Goal: Entertainment & Leisure: Consume media (video, audio)

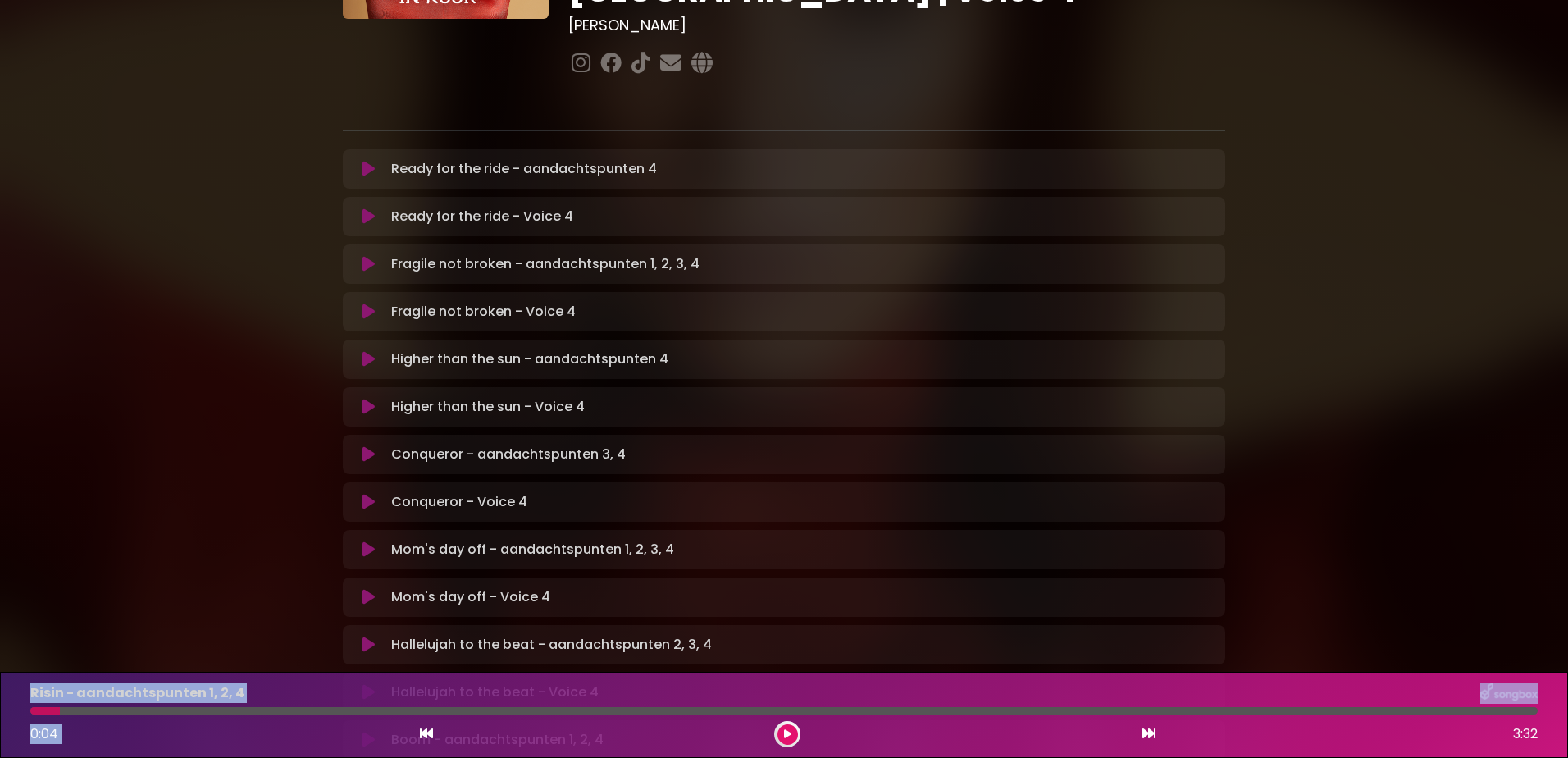
scroll to position [328, 0]
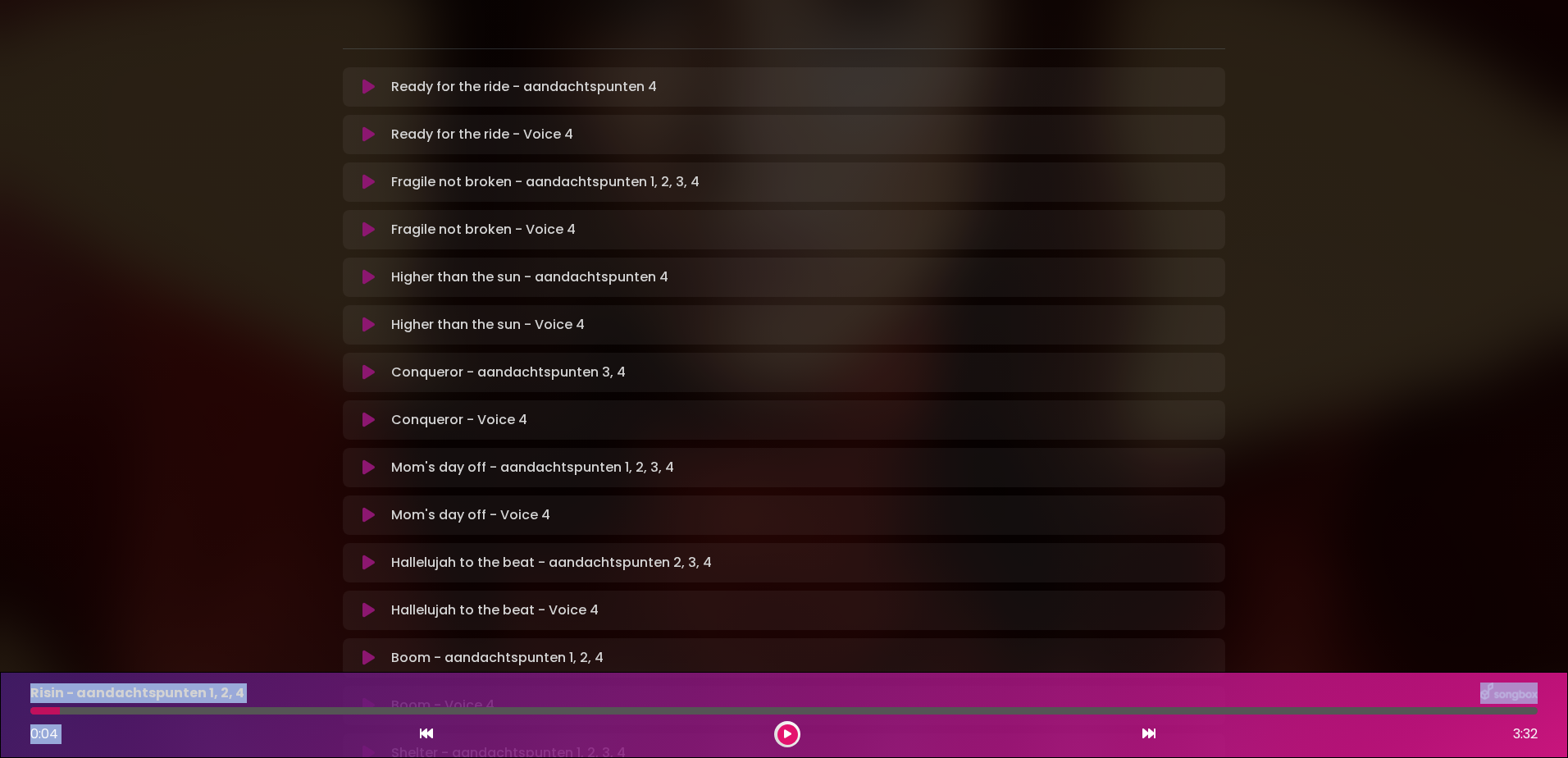
click at [365, 411] on icon at bounding box center [369, 420] width 13 height 17
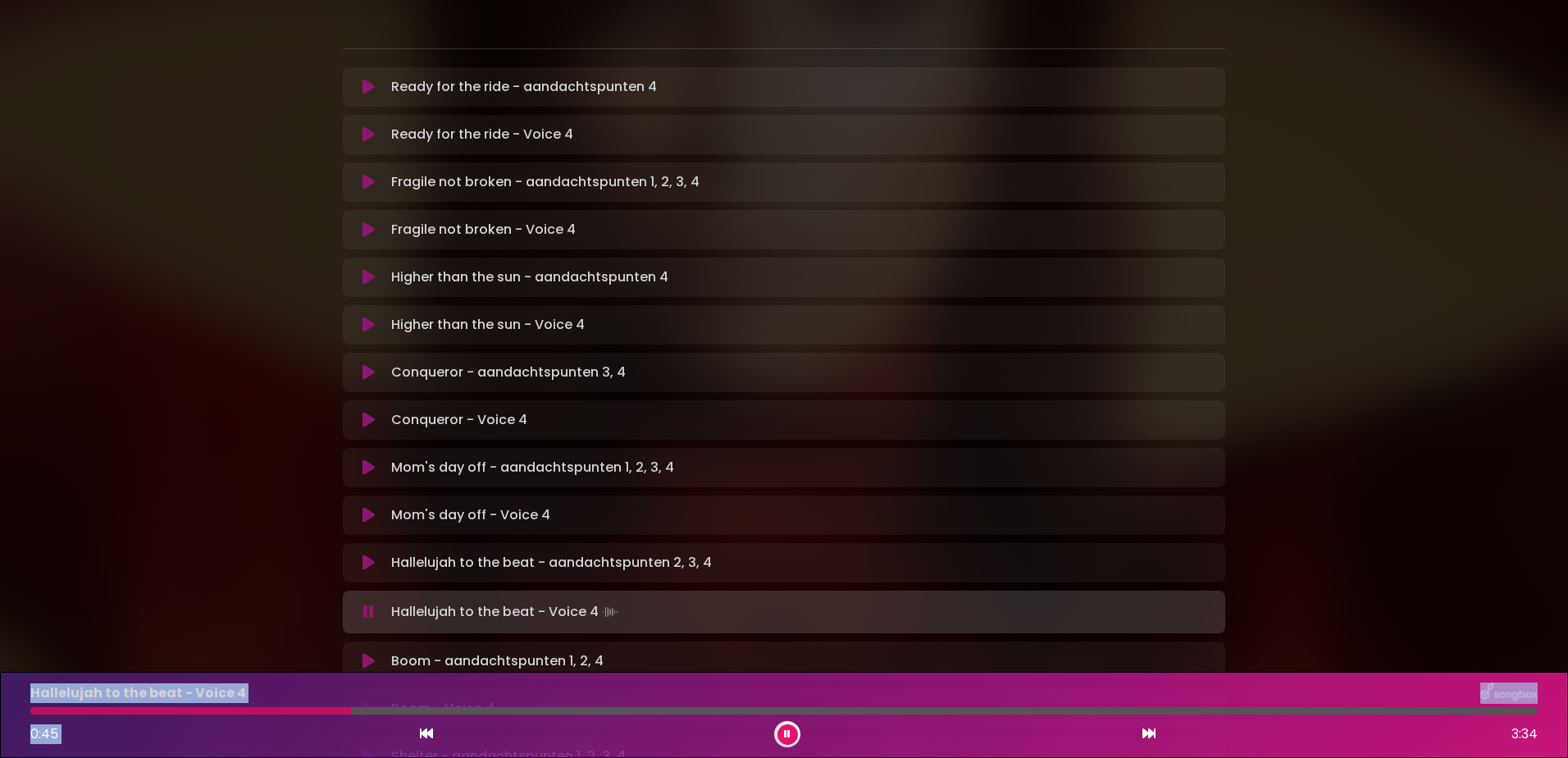
click at [426, 730] on icon at bounding box center [426, 733] width 13 height 13
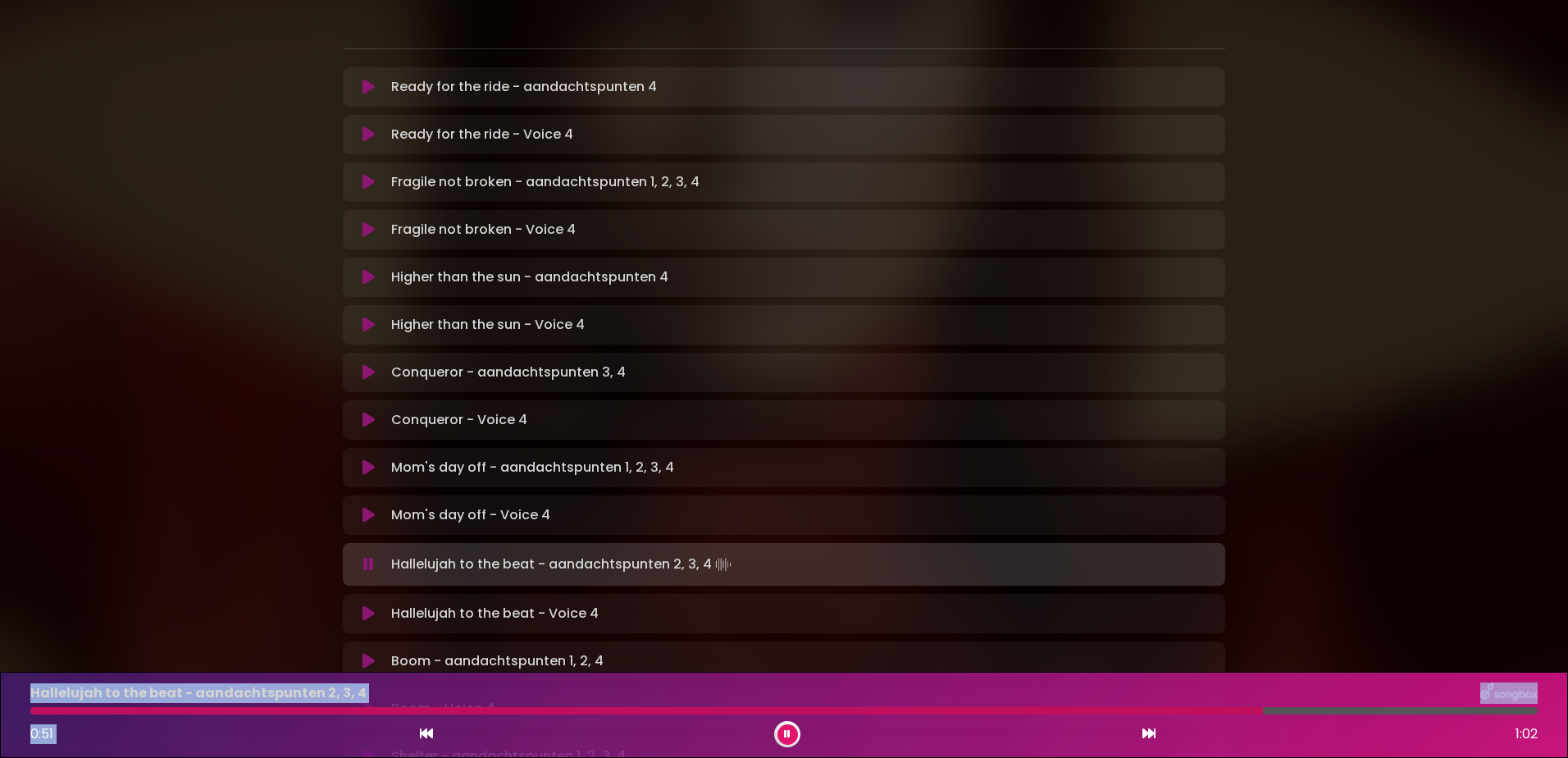
click at [775, 707] on div at bounding box center [646, 710] width 1232 height 8
click at [444, 714] on div at bounding box center [630, 710] width 1200 height 8
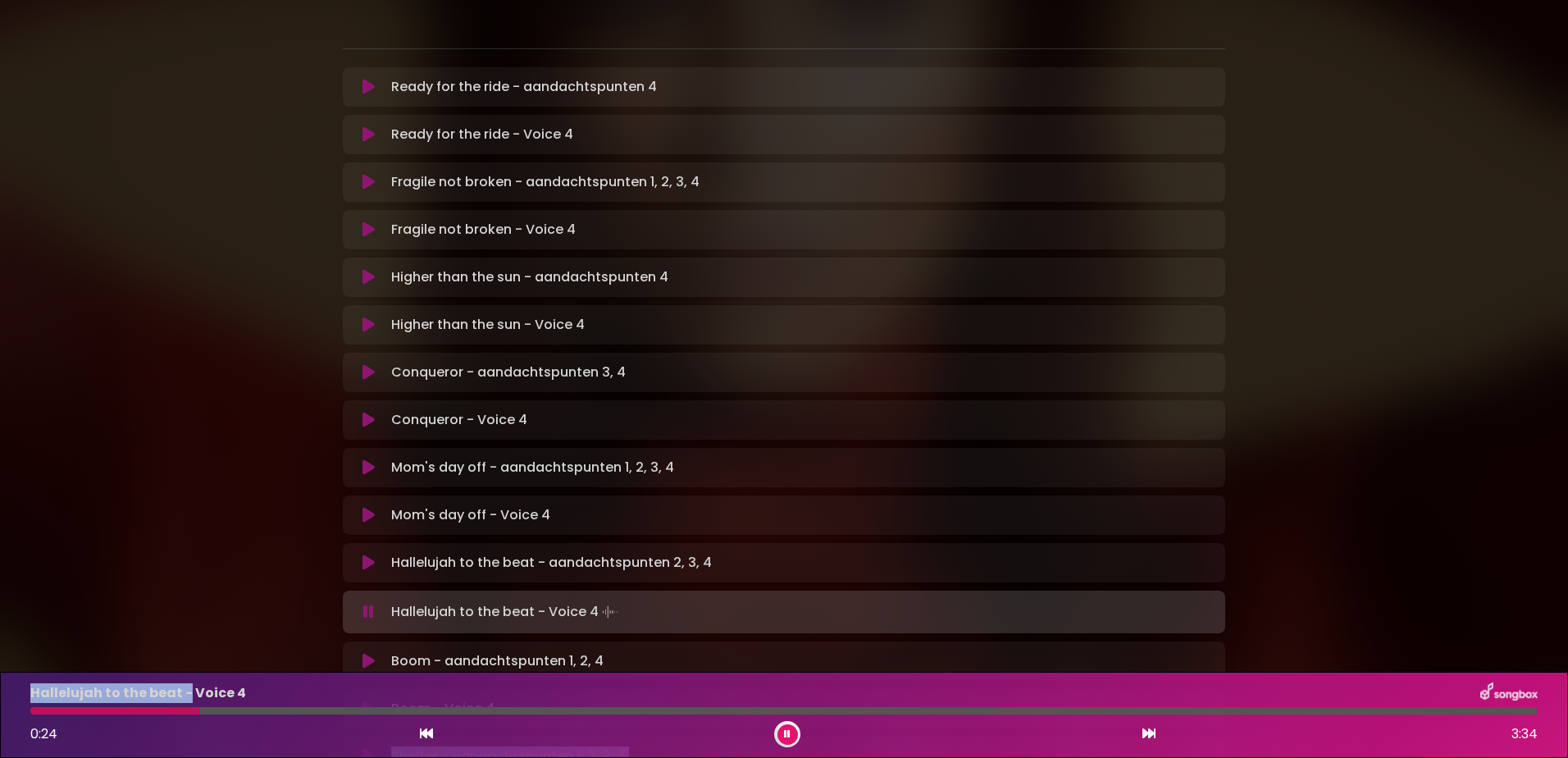
drag, startPoint x: 184, startPoint y: 704, endPoint x: -3, endPoint y: 680, distance: 188.5
click at [0, 680] on html "× [PERSON_NAME] in Koor | [GEOGRAPHIC_DATA] 1 - [GEOGRAPHIC_DATA] - [GEOGRAPHIC…" at bounding box center [784, 379] width 1568 height 758
drag, startPoint x: -3, startPoint y: 680, endPoint x: 39, endPoint y: 714, distance: 54.0
click at [39, 714] on div "Hallelujah to the beat - Voice 4 0:25 3:34" at bounding box center [783, 714] width 1527 height 64
click at [40, 712] on div at bounding box center [121, 710] width 183 height 8
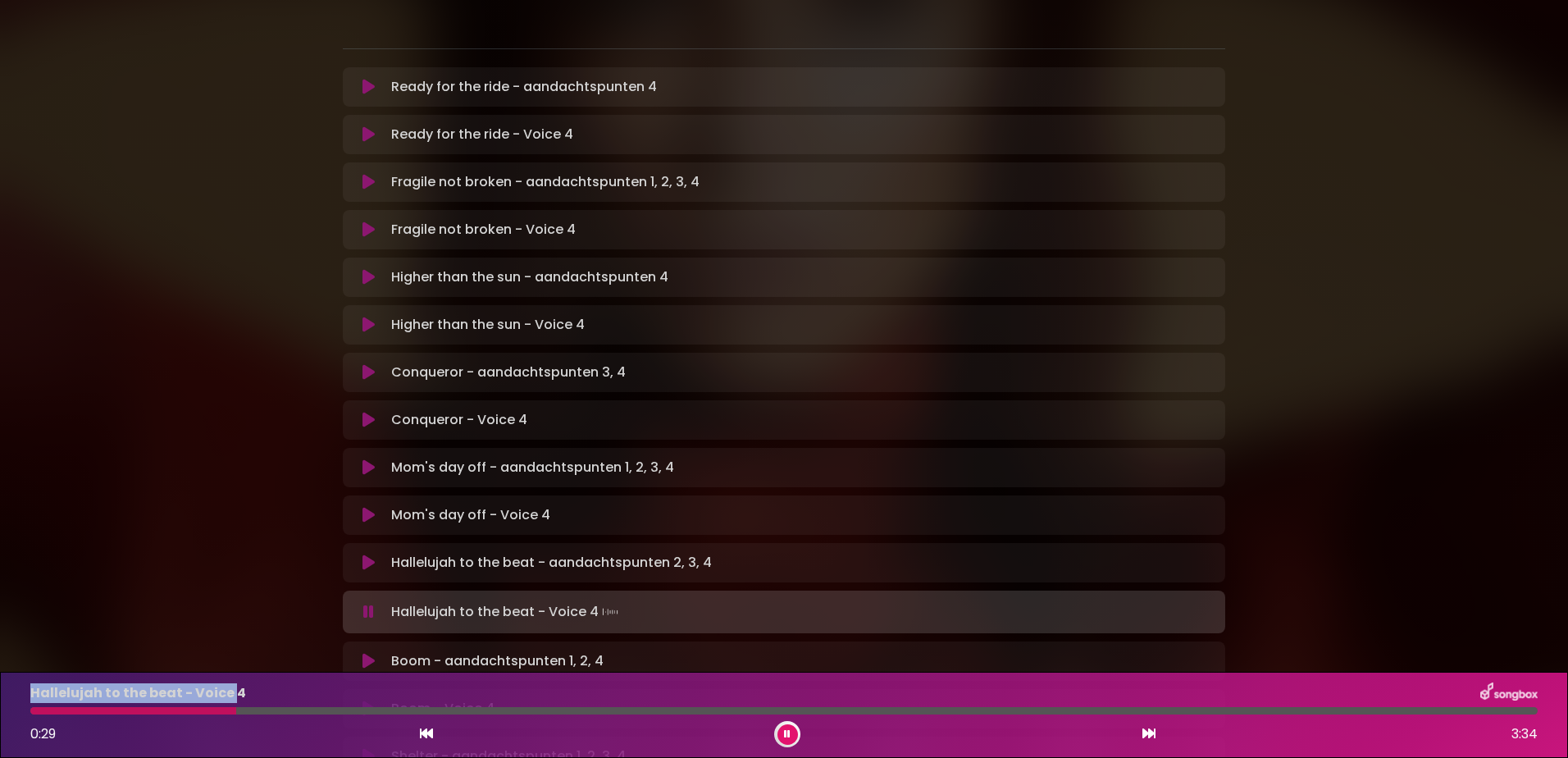
drag, startPoint x: 86, startPoint y: 714, endPoint x: -3, endPoint y: 717, distance: 89.1
click at [0, 717] on html "× [PERSON_NAME] in Koor | [GEOGRAPHIC_DATA] 1 - [GEOGRAPHIC_DATA] - [GEOGRAPHIC…" at bounding box center [784, 379] width 1568 height 758
drag, startPoint x: -3, startPoint y: 717, endPoint x: 25, endPoint y: 708, distance: 29.4
click at [25, 708] on div at bounding box center [783, 710] width 1527 height 8
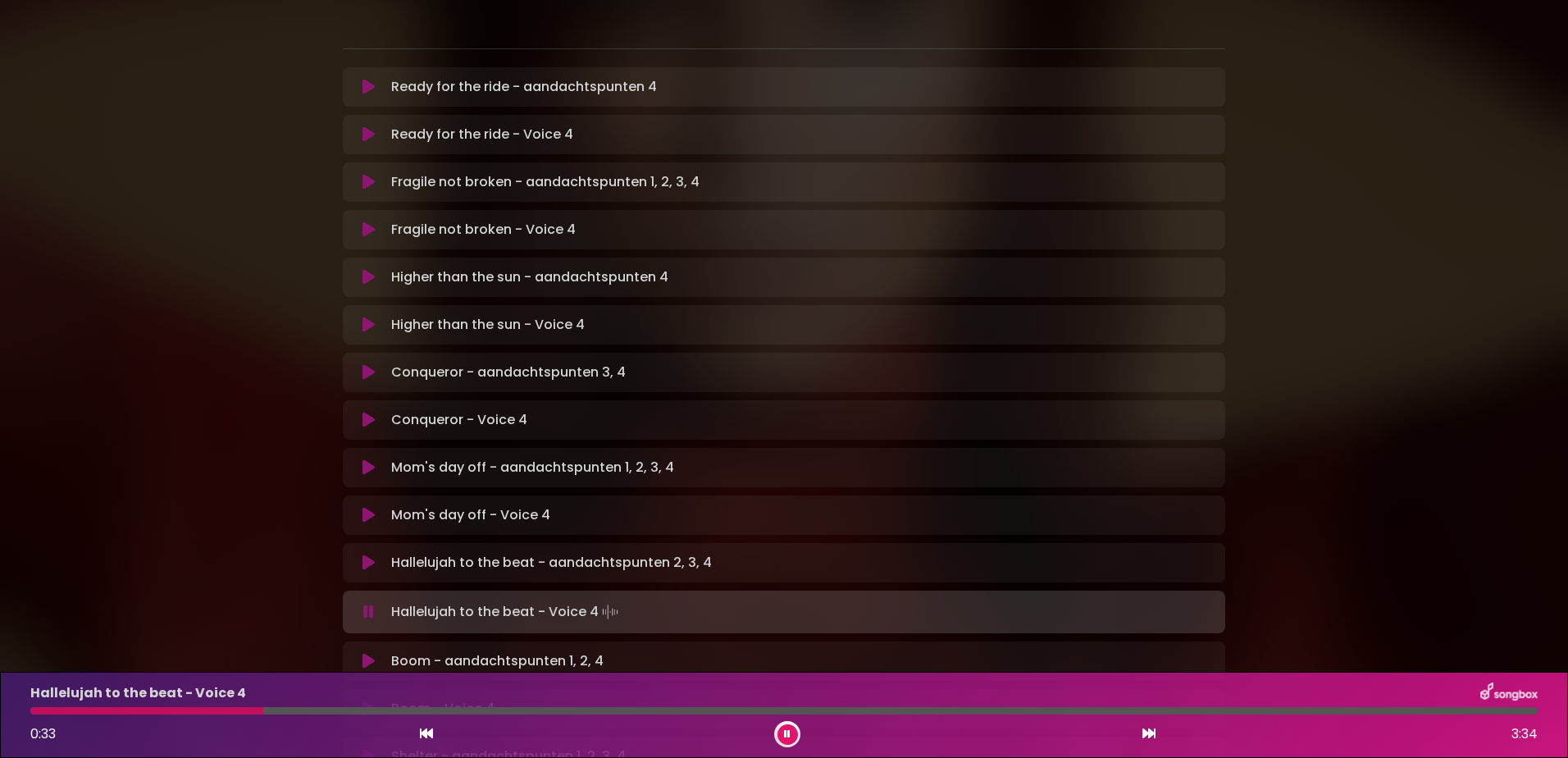
click at [42, 707] on div at bounding box center [147, 710] width 233 height 8
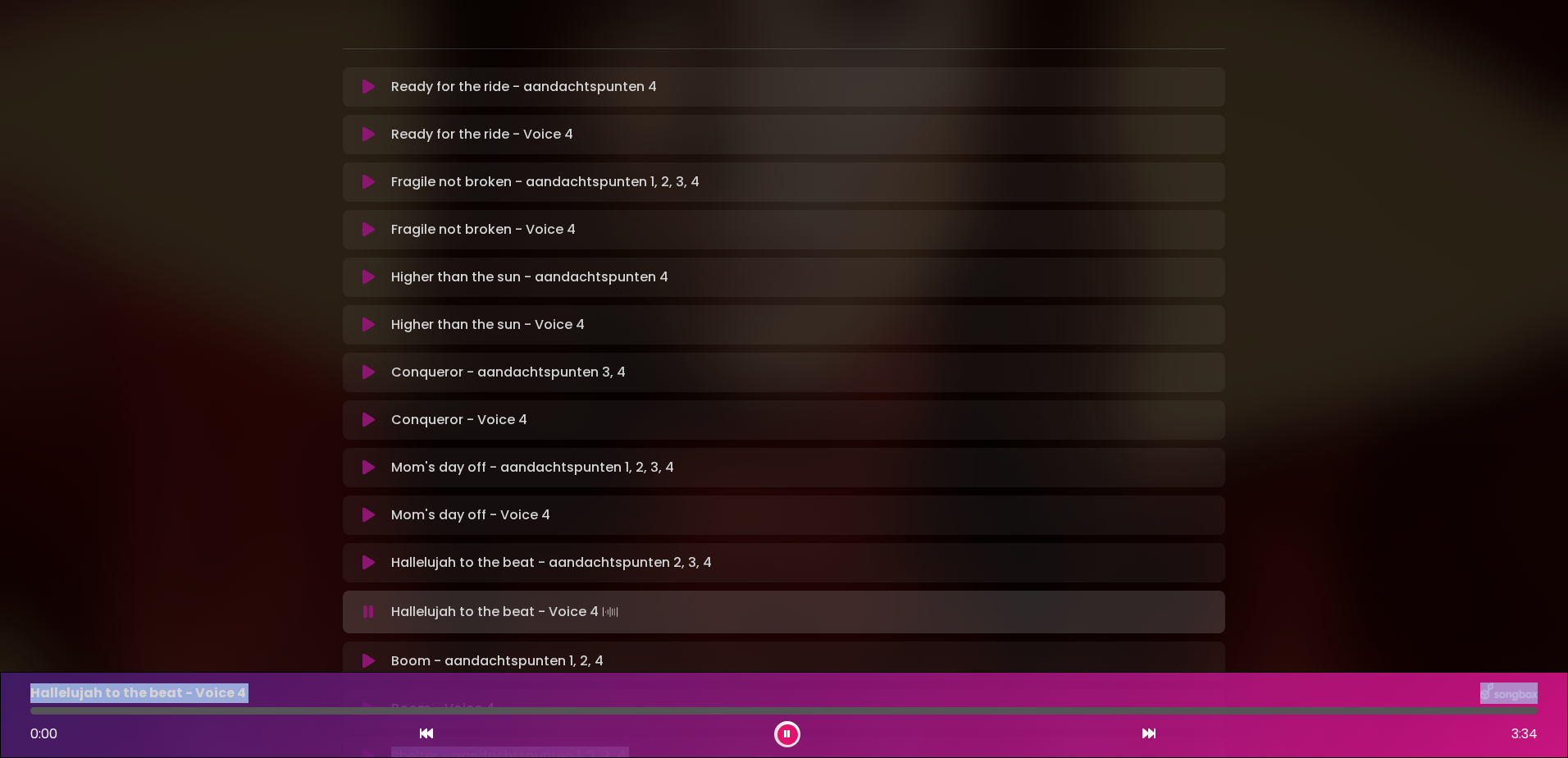
drag, startPoint x: 421, startPoint y: 710, endPoint x: -3, endPoint y: 678, distance: 425.2
click at [0, 678] on html "× [PERSON_NAME] in Koor | [GEOGRAPHIC_DATA] 1 - [GEOGRAPHIC_DATA] - [GEOGRAPHIC…" at bounding box center [784, 379] width 1568 height 758
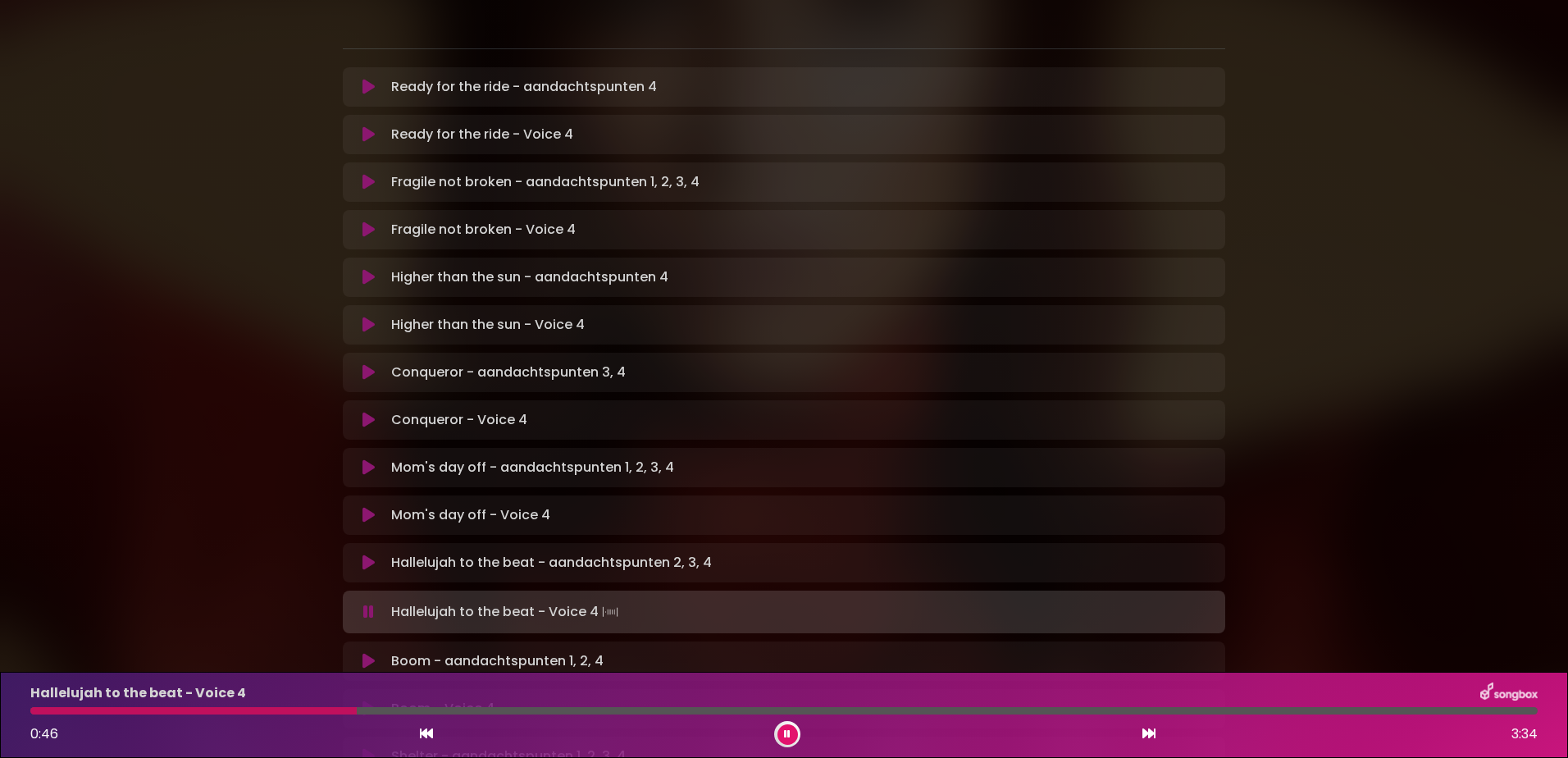
click at [366, 601] on div "Hallelujah to the beat - Voice 4 Loading Track..." at bounding box center [784, 611] width 863 height 23
click at [786, 731] on icon at bounding box center [787, 734] width 7 height 10
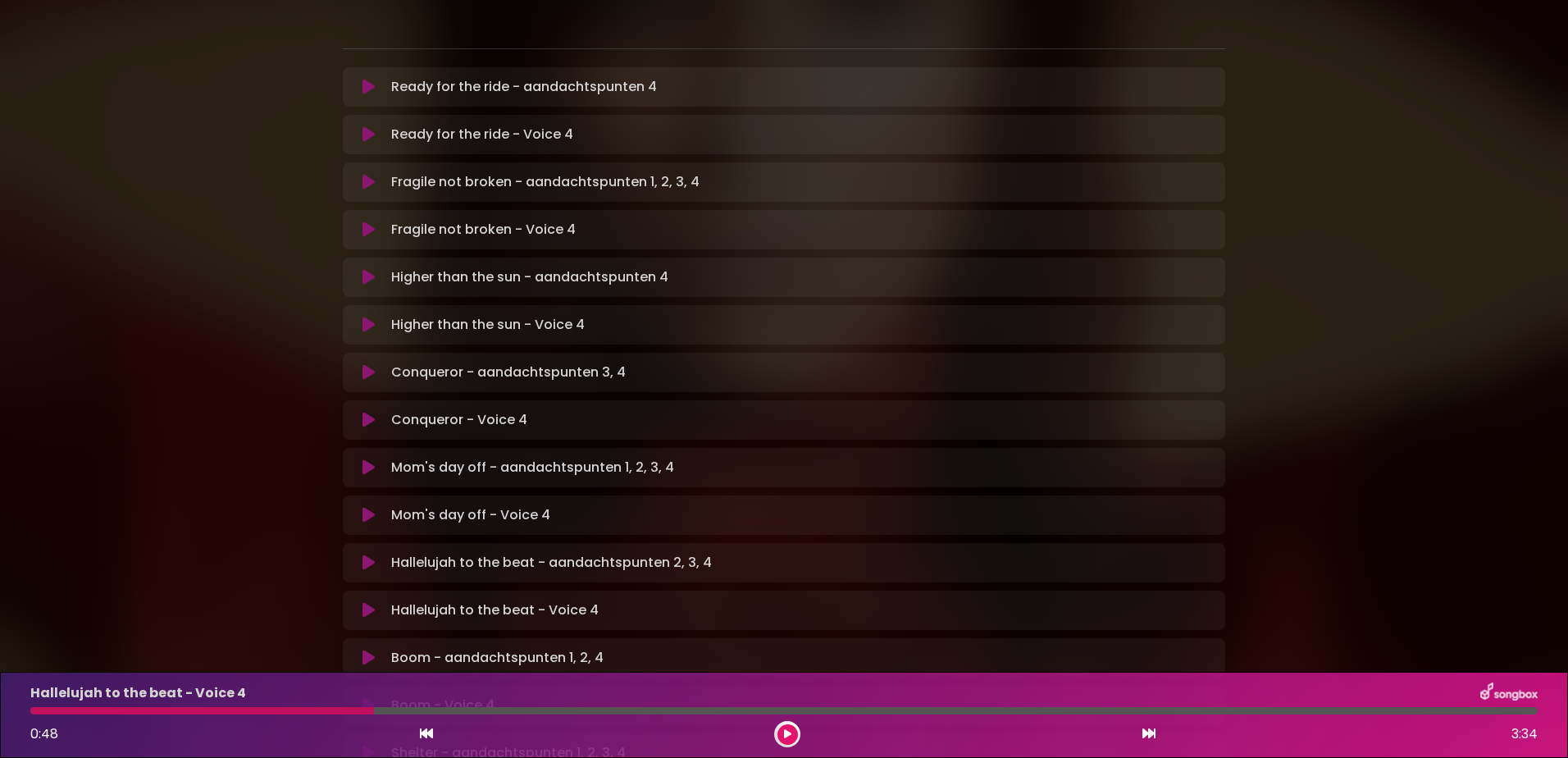
drag, startPoint x: 369, startPoint y: 705, endPoint x: 270, endPoint y: 705, distance: 99.0
click at [270, 705] on div "Hallelujah to the beat - Voice 4 0:48 3:34" at bounding box center [783, 714] width 1527 height 64
click at [271, 705] on div "Hallelujah to the beat - Voice 4 0:48 3:34" at bounding box center [783, 714] width 1527 height 64
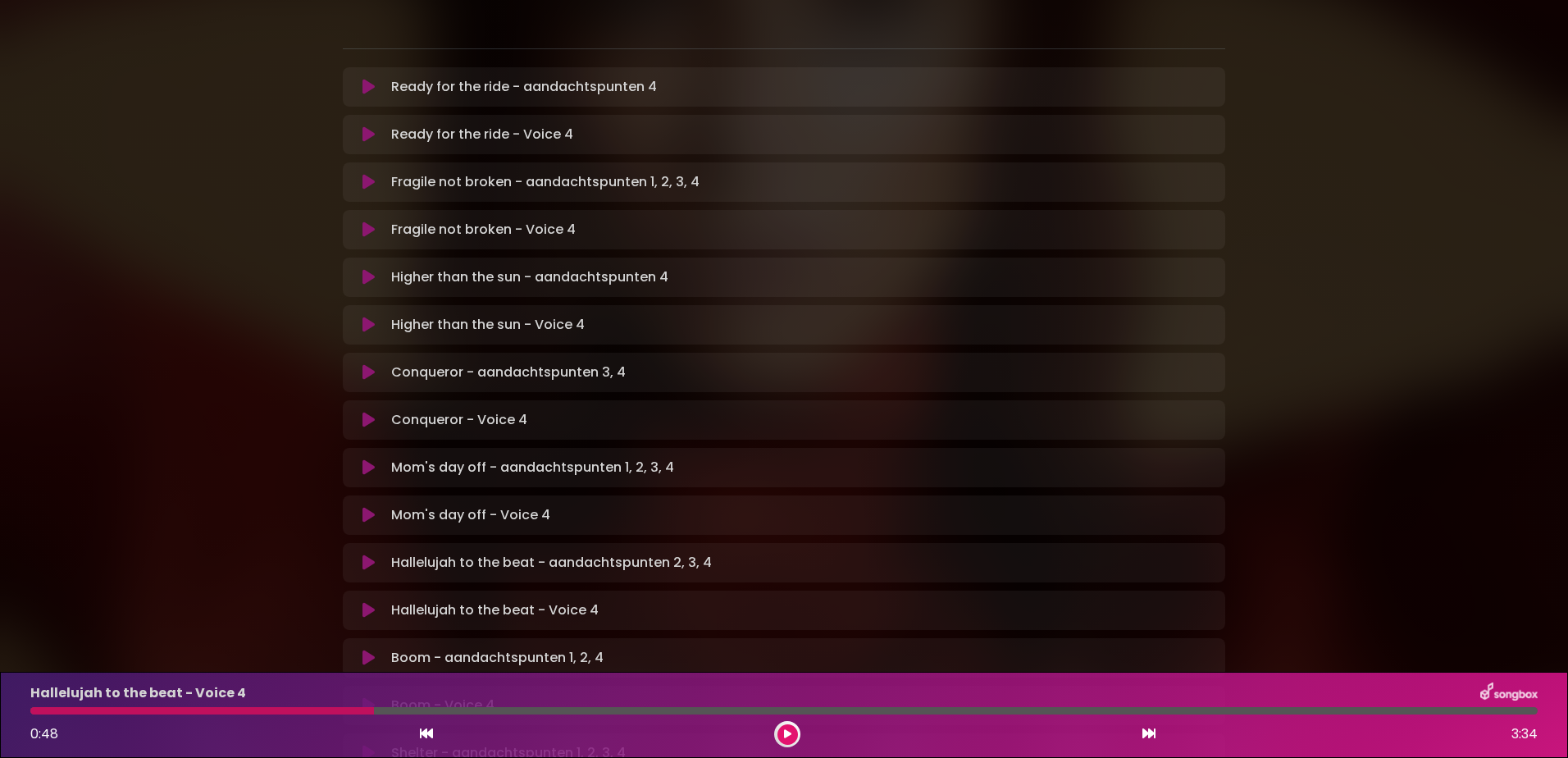
click at [275, 705] on div "Hallelujah to the beat - Voice 4 0:48 3:34" at bounding box center [783, 714] width 1527 height 64
click at [326, 699] on div "Hallelujah to the beat - Voice 4" at bounding box center [783, 692] width 1527 height 21
click at [308, 713] on div at bounding box center [202, 710] width 343 height 8
click at [432, 741] on button at bounding box center [426, 733] width 15 height 21
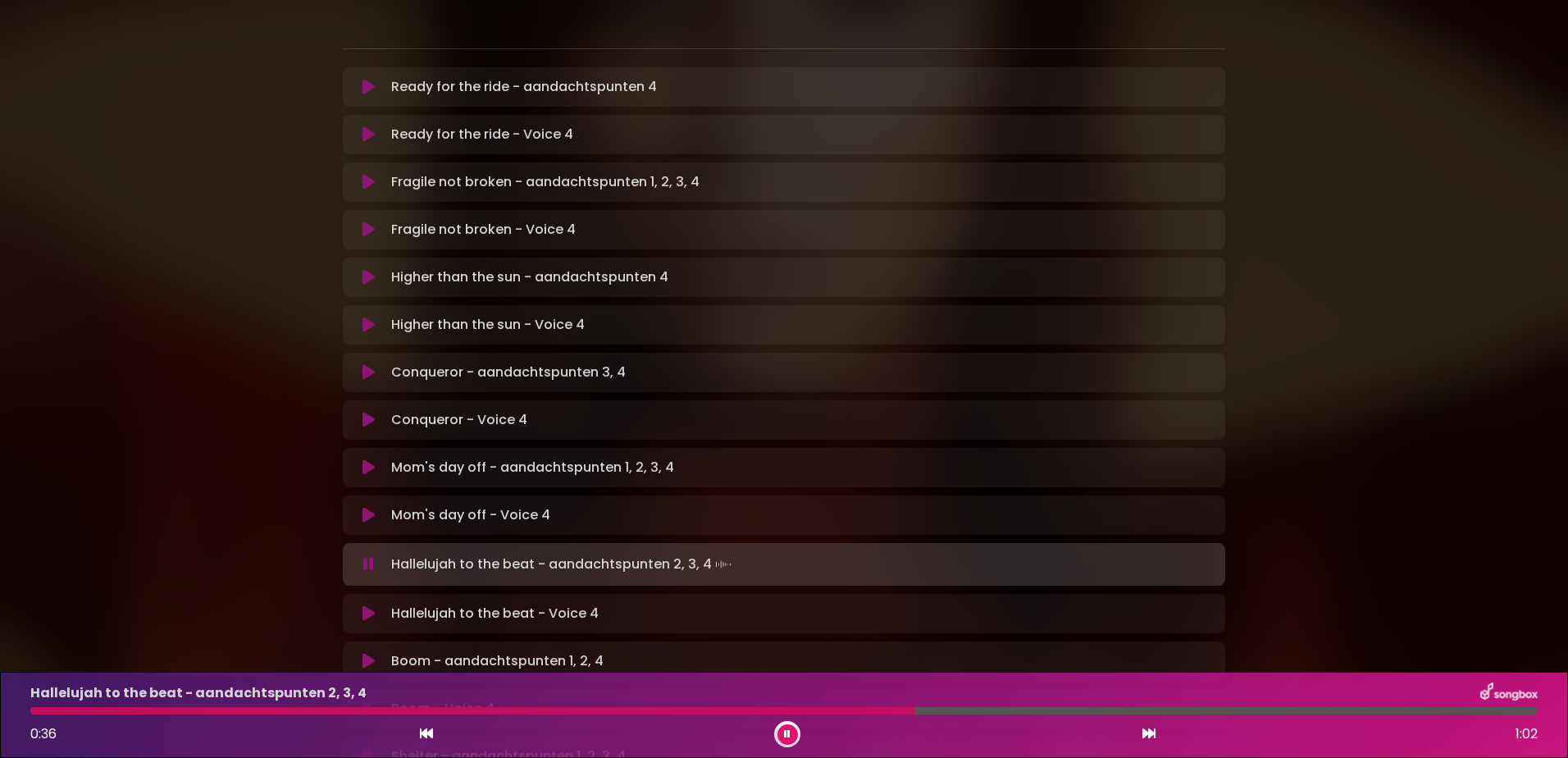
click at [601, 711] on div at bounding box center [472, 710] width 884 height 8
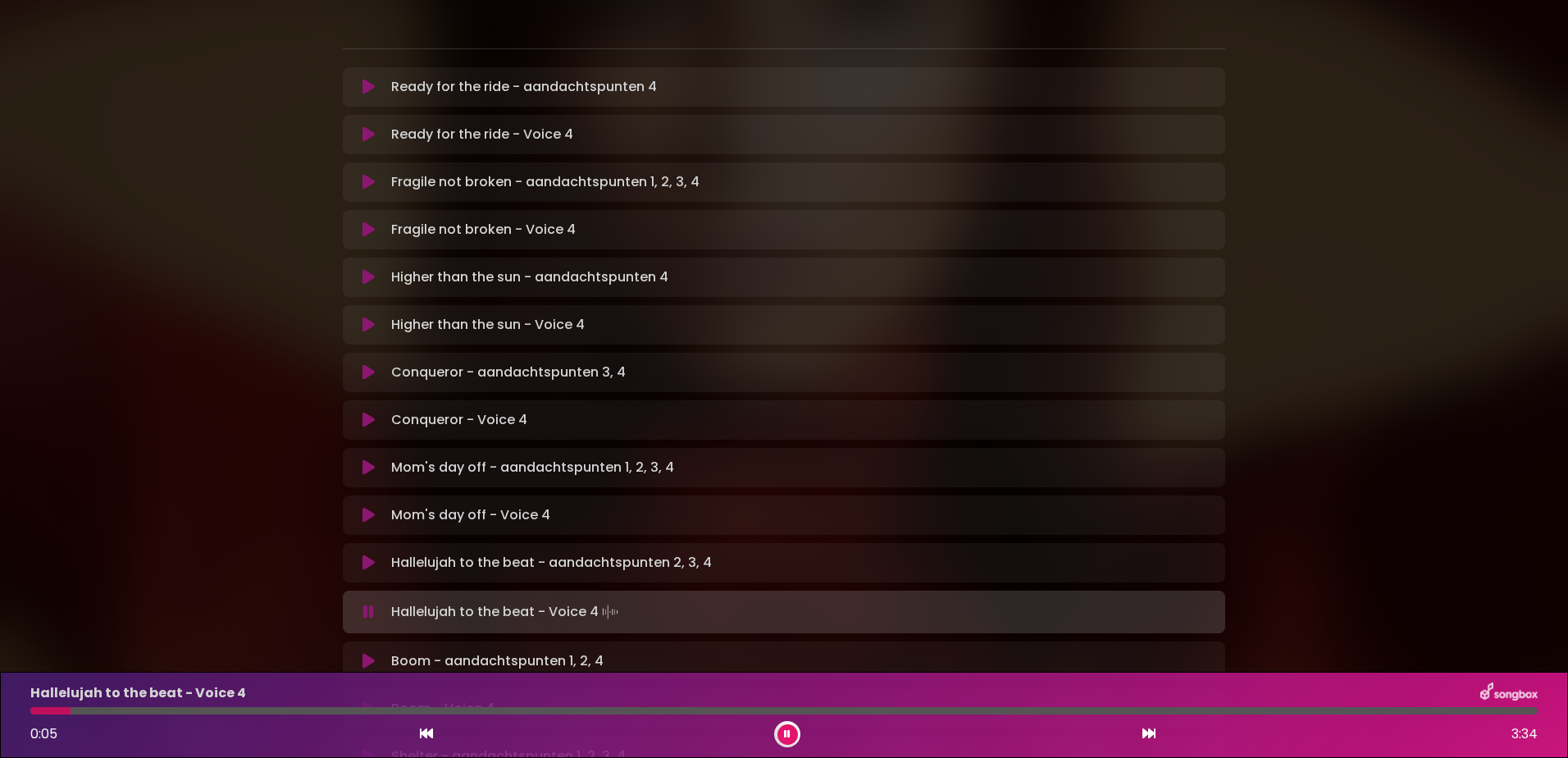
click at [70, 710] on div at bounding box center [50, 710] width 40 height 8
click at [29, 714] on div at bounding box center [783, 710] width 1527 height 8
click at [34, 709] on div at bounding box center [212, 710] width 364 height 8
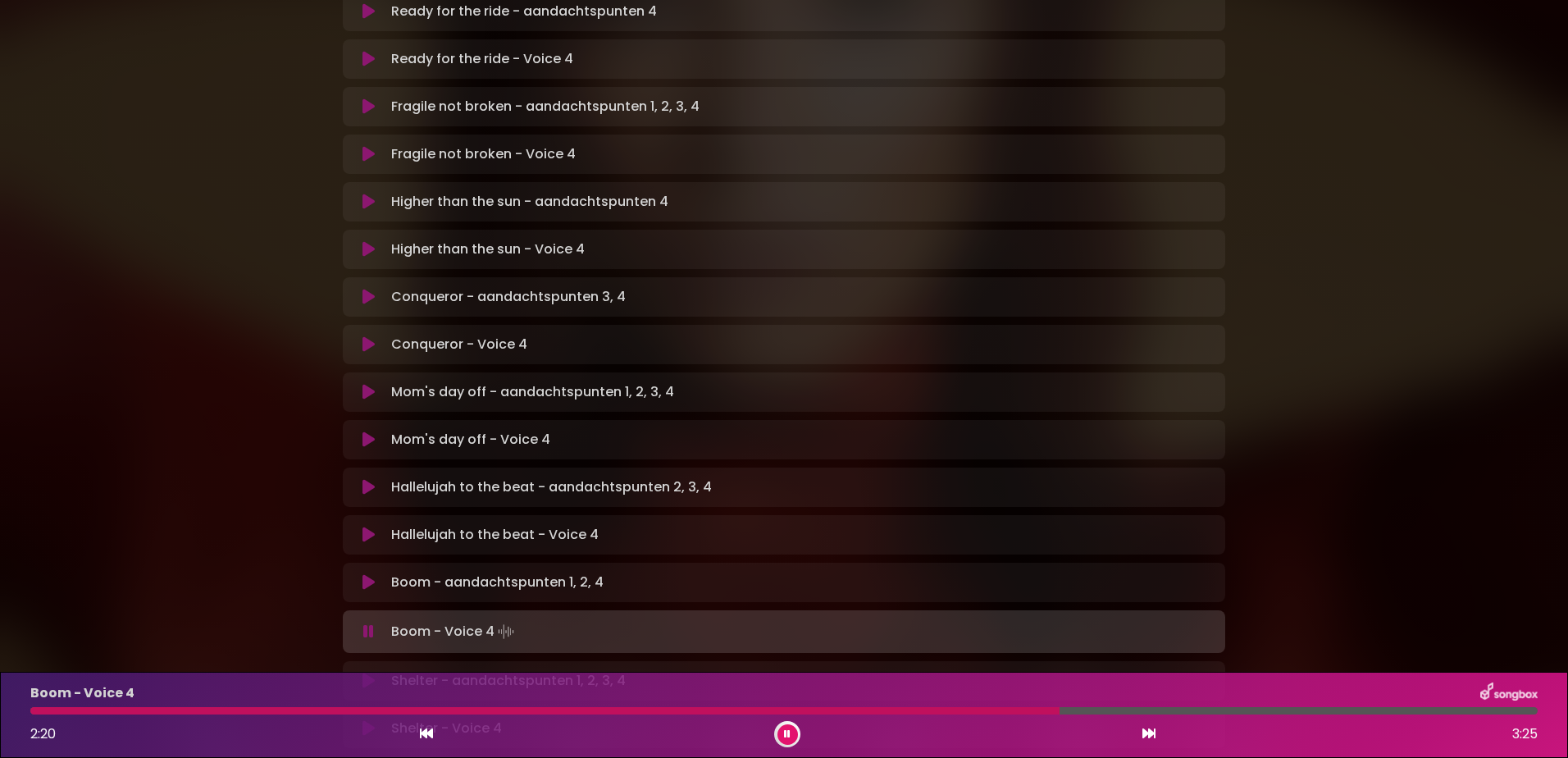
scroll to position [574, 0]
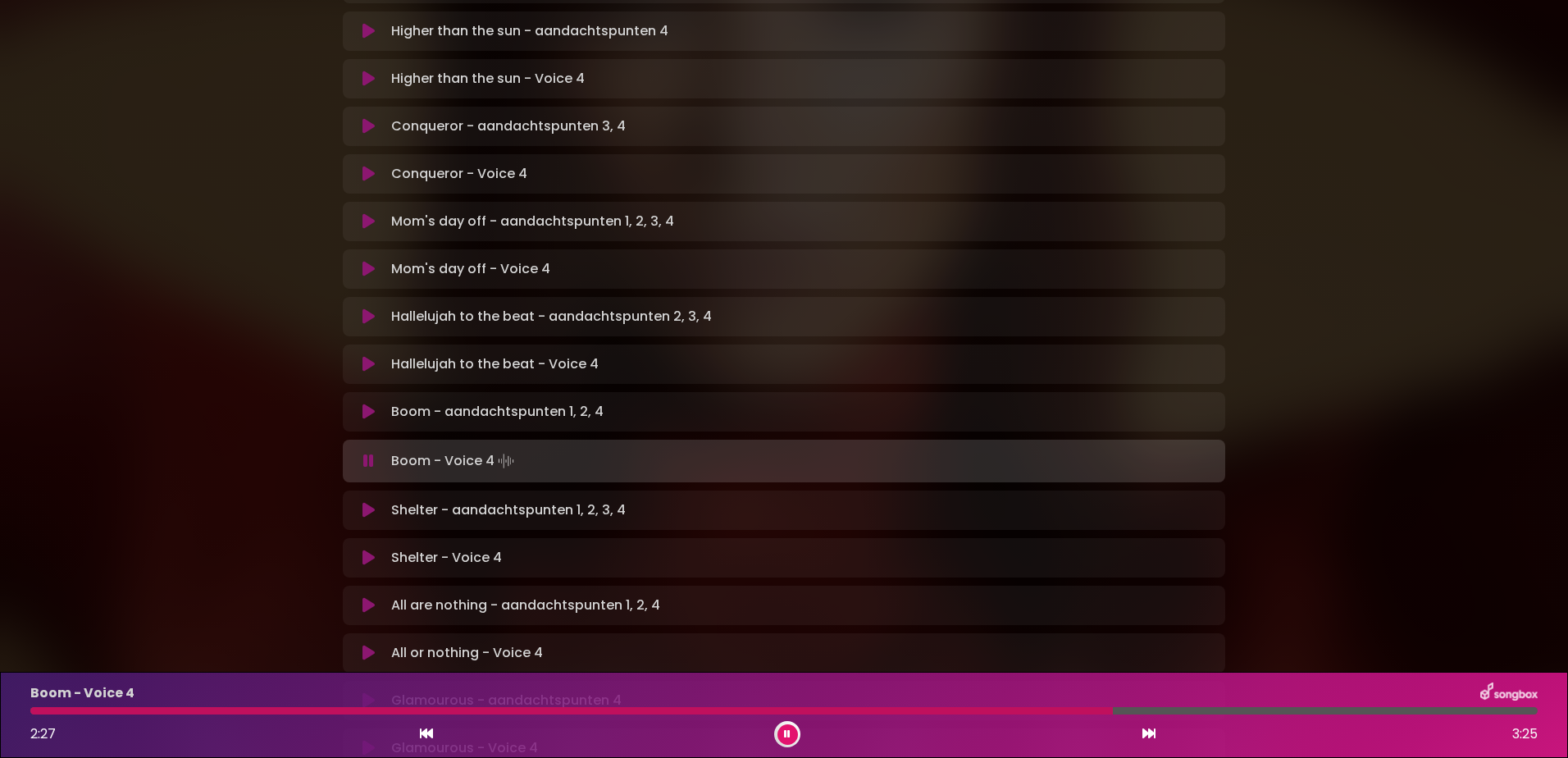
click at [25, 706] on div "Boom - Voice 4 2:27 3:25" at bounding box center [783, 714] width 1527 height 64
click at [26, 706] on div "Boom - Voice 4 2:28 3:25" at bounding box center [783, 714] width 1527 height 64
click at [34, 716] on div "Boom - Voice 4 2:29 3:25" at bounding box center [783, 714] width 1527 height 64
click at [34, 716] on div "Boom - Voice 4 2:30 3:25" at bounding box center [783, 714] width 1527 height 64
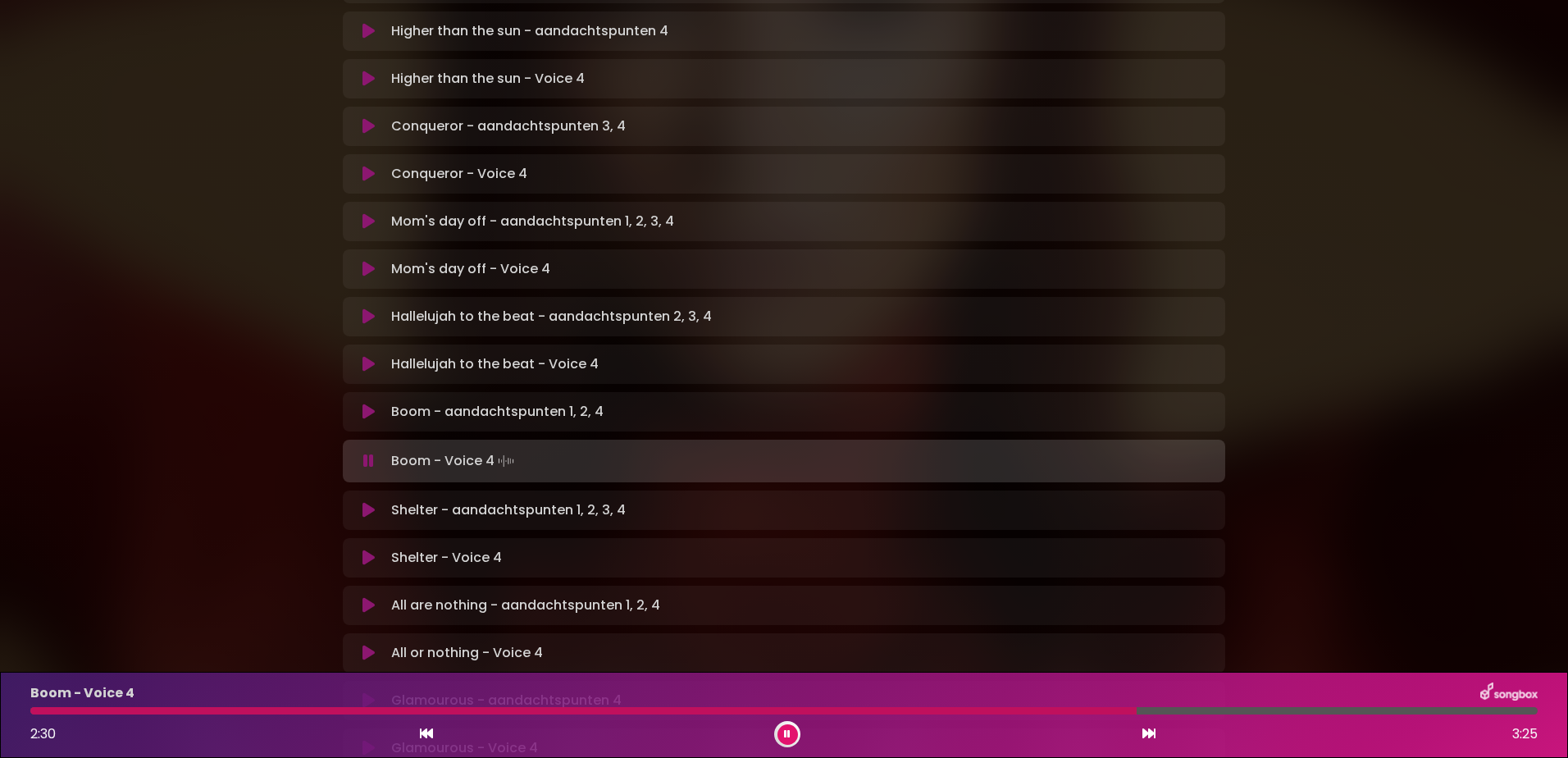
click at [34, 716] on div "Boom - Voice 4 2:30 3:25" at bounding box center [783, 714] width 1527 height 64
click at [781, 728] on button at bounding box center [787, 734] width 20 height 20
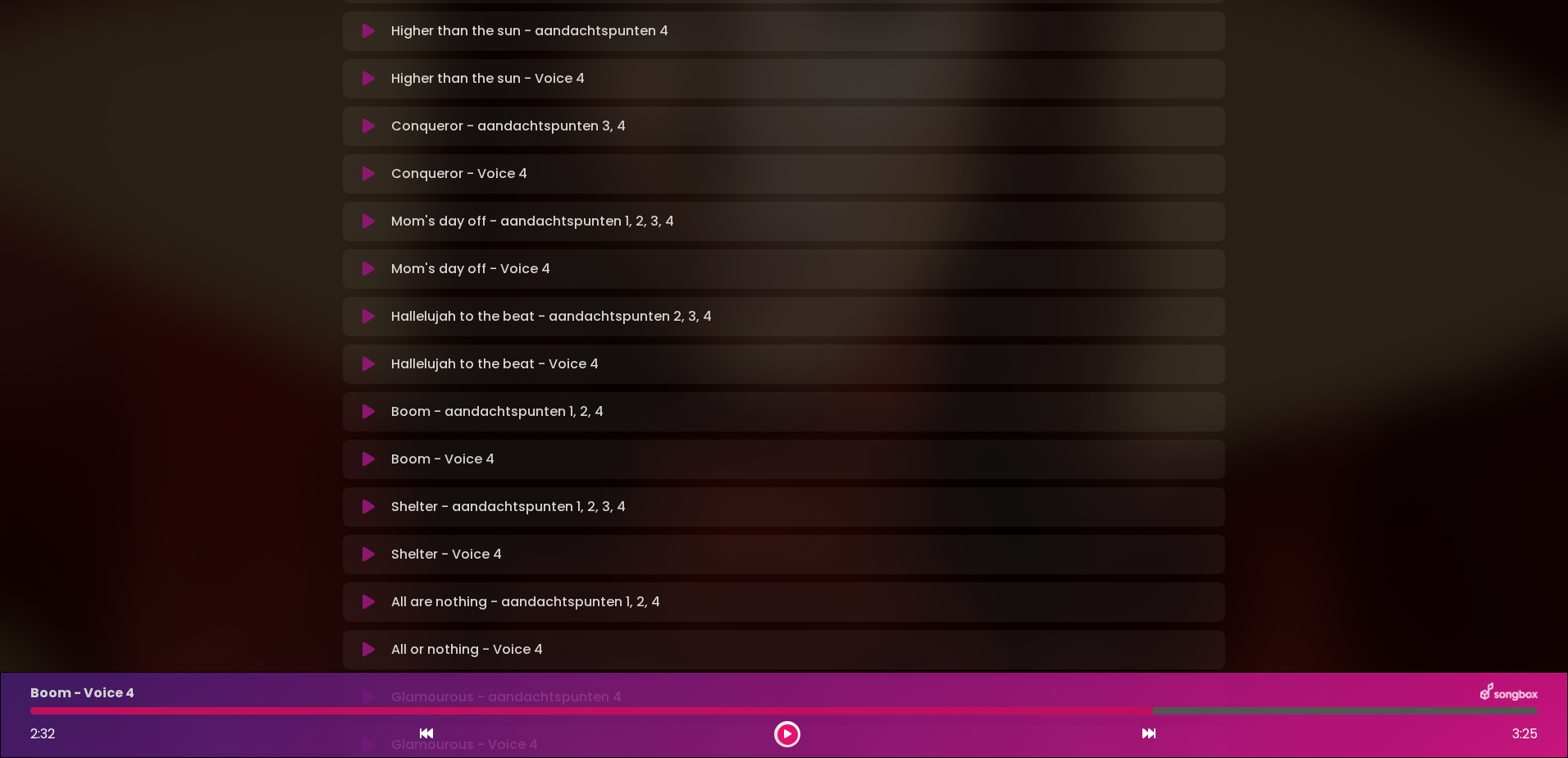
click at [484, 449] on p "Boom - Voice 4 Loading Track..." at bounding box center [442, 458] width 103 height 19
click at [488, 440] on div "Boom - Voice 4 Loading Track... Name Email" at bounding box center [783, 459] width 882 height 39
click at [489, 440] on div "Boom - Voice 4 Loading Track... Name Email" at bounding box center [783, 459] width 882 height 39
click at [790, 732] on icon at bounding box center [787, 734] width 8 height 10
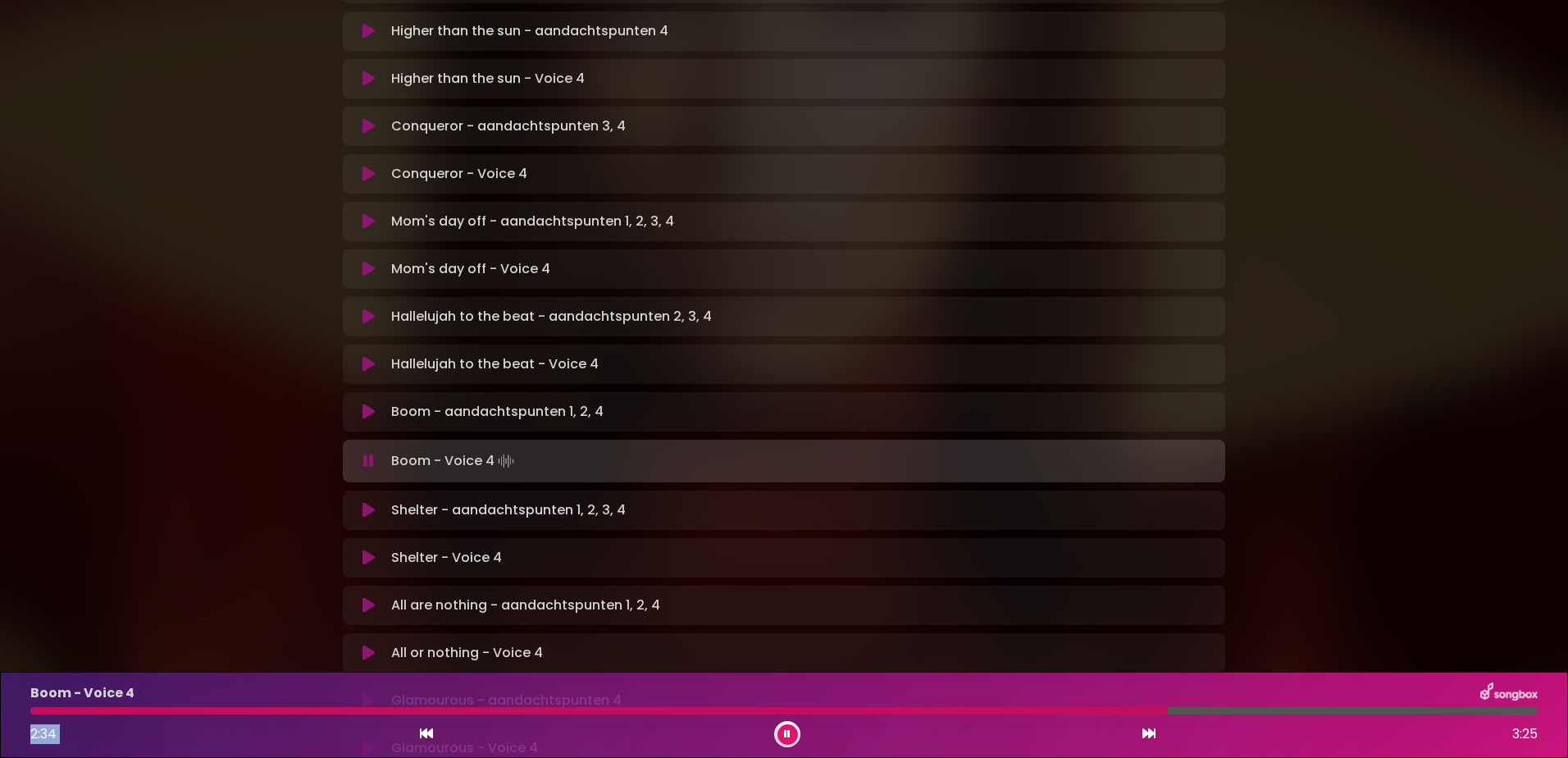
drag, startPoint x: 1159, startPoint y: 716, endPoint x: 672, endPoint y: 724, distance: 487.1
click at [672, 724] on div "Boom - Voice 4 2:34 3:25" at bounding box center [783, 714] width 1527 height 64
click at [419, 736] on button at bounding box center [426, 733] width 15 height 21
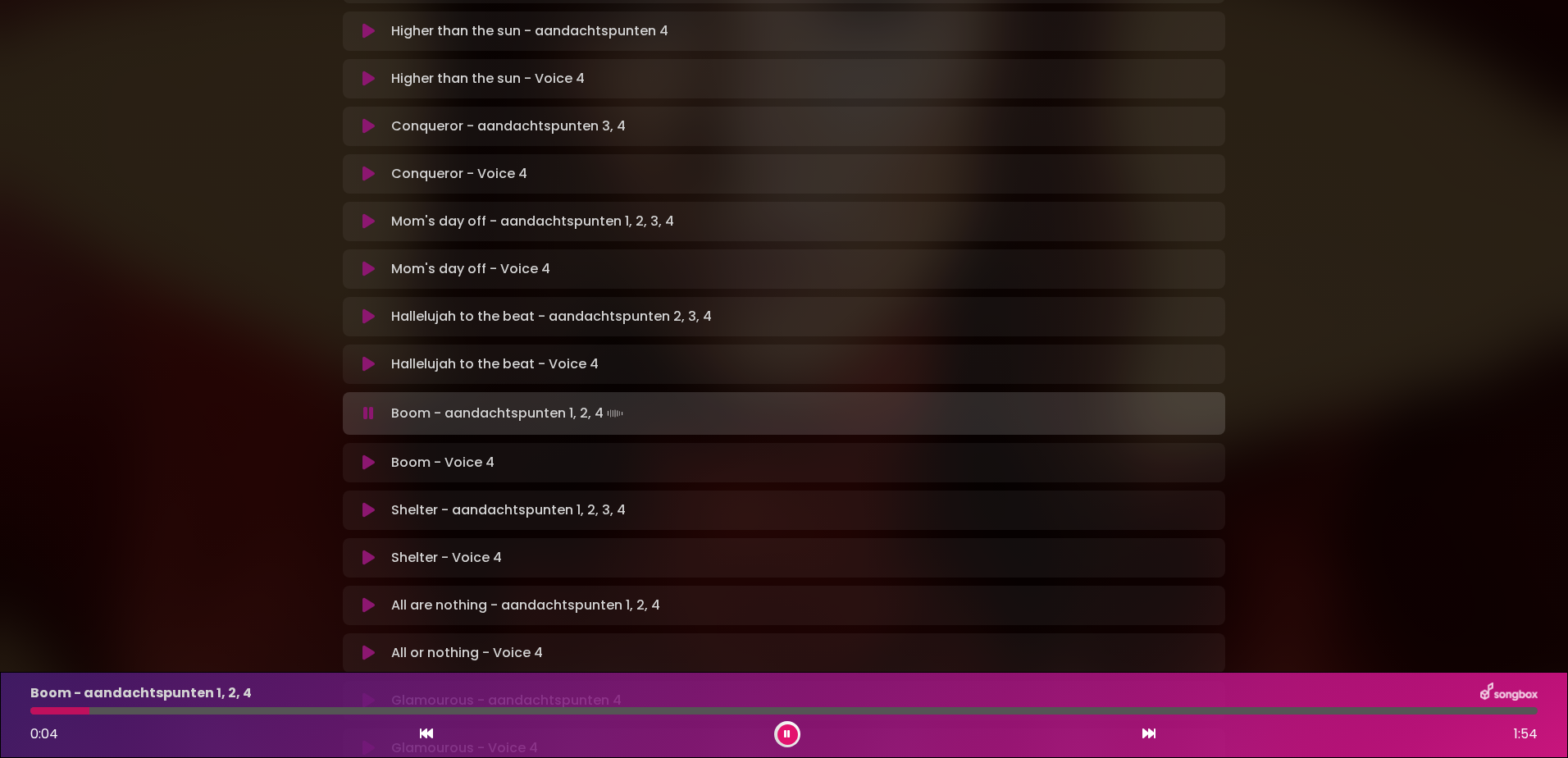
click at [501, 452] on div "Boom - Voice 4 Loading Track..." at bounding box center [800, 462] width 831 height 19
drag, startPoint x: 501, startPoint y: 407, endPoint x: 372, endPoint y: 400, distance: 129.2
click at [372, 454] on icon at bounding box center [369, 462] width 13 height 17
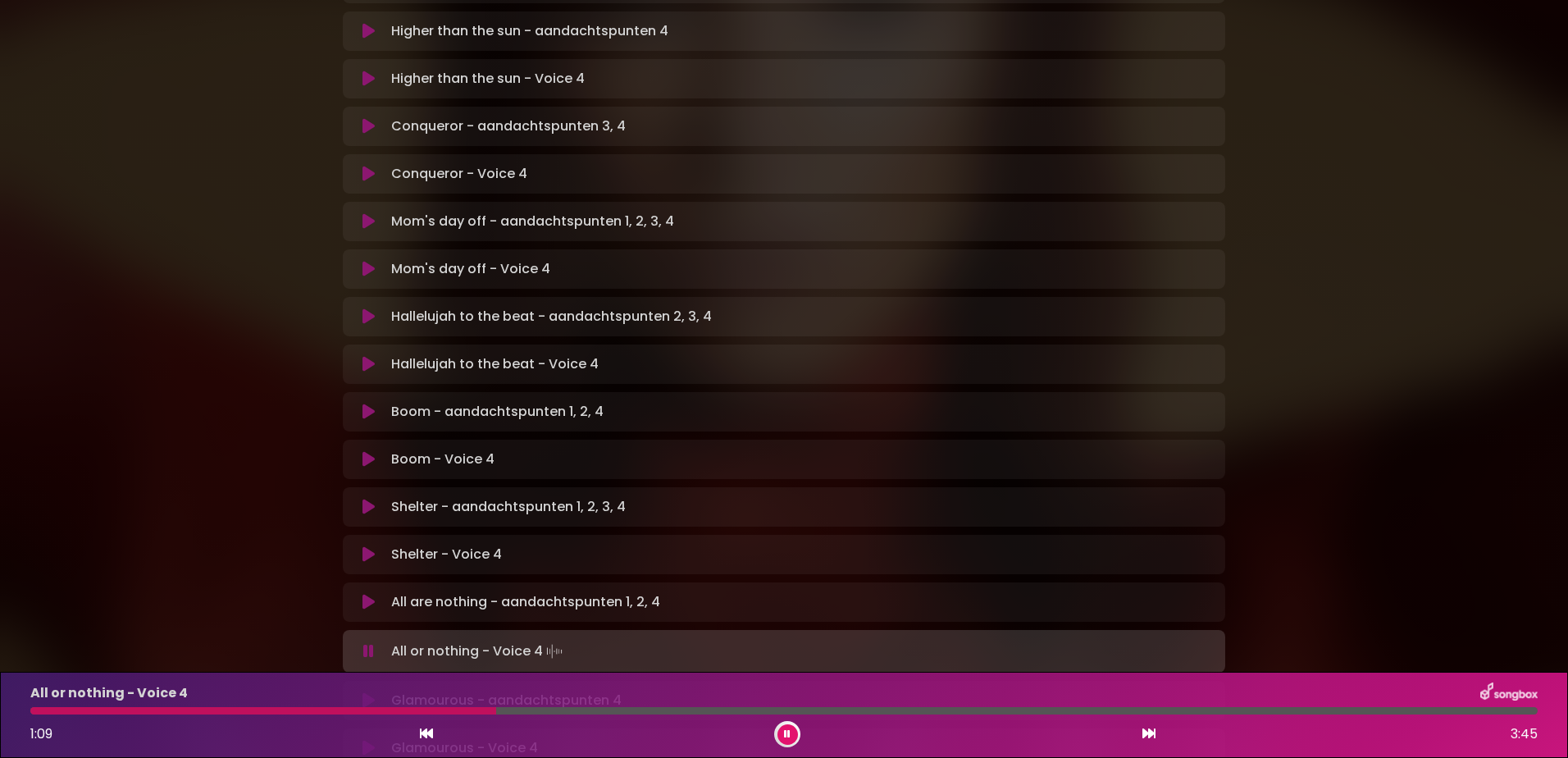
click at [779, 732] on button at bounding box center [787, 734] width 20 height 20
